Goal: Navigation & Orientation: Find specific page/section

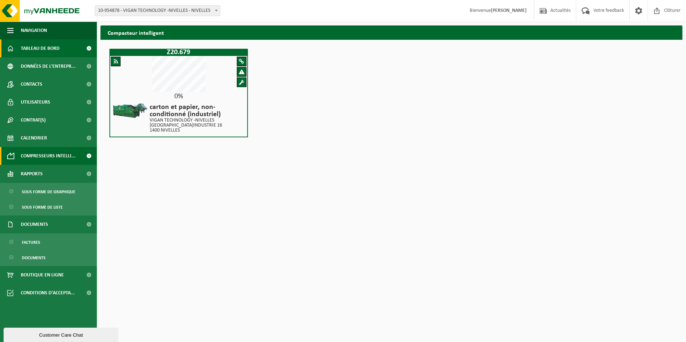
click at [46, 45] on span "Tableau de bord" at bounding box center [40, 48] width 39 height 18
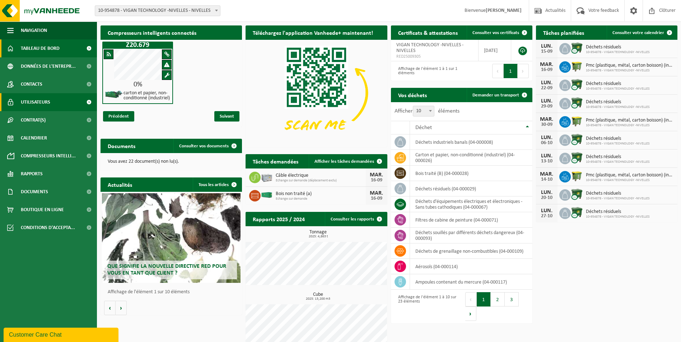
click at [36, 102] on span "Utilisateurs" at bounding box center [35, 102] width 29 height 18
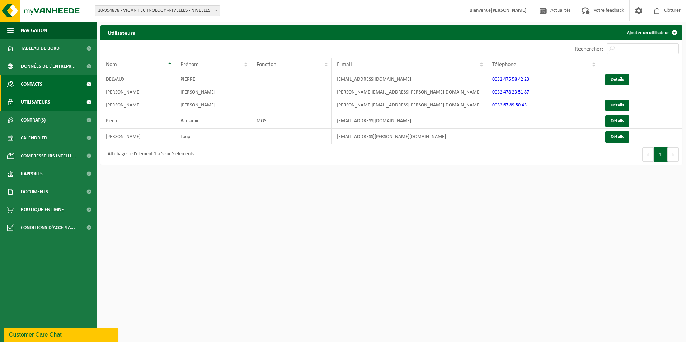
click at [38, 82] on span "Contacts" at bounding box center [32, 84] width 22 height 18
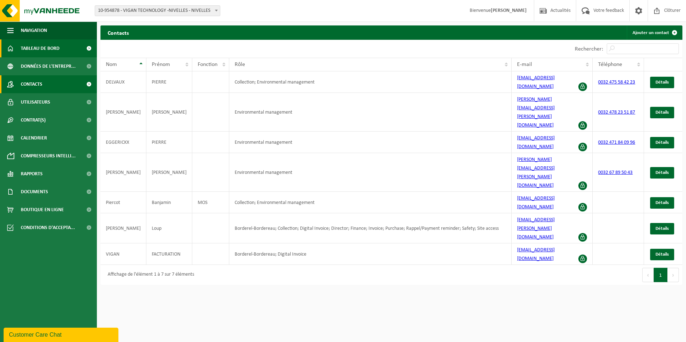
click at [37, 46] on span "Tableau de bord" at bounding box center [40, 48] width 39 height 18
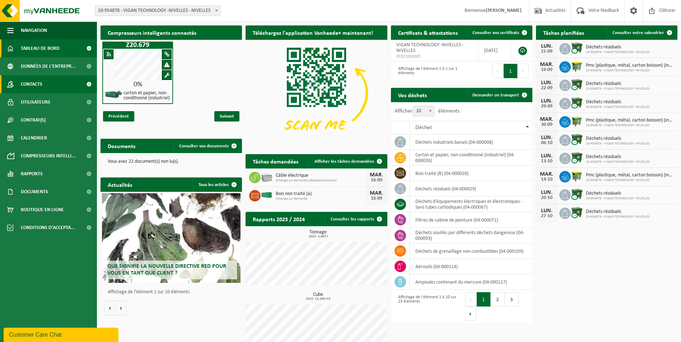
click at [41, 81] on span "Contacts" at bounding box center [32, 84] width 22 height 18
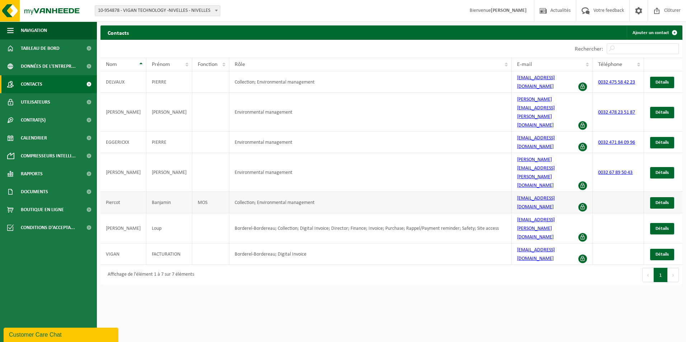
click at [111, 192] on td "Piercot" at bounding box center [123, 203] width 46 height 22
click at [659, 197] on link "Détails" at bounding box center [662, 202] width 24 height 11
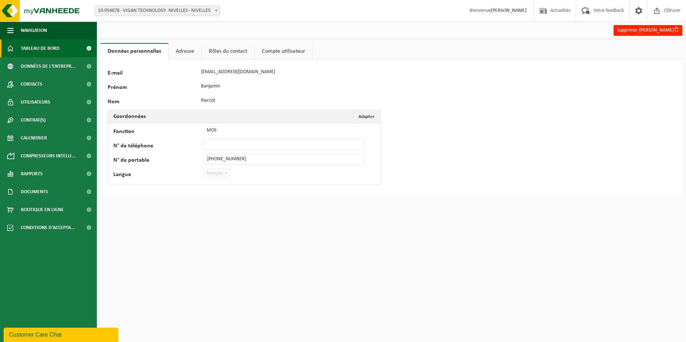
click at [51, 50] on span "Tableau de bord" at bounding box center [40, 48] width 39 height 18
